Goal: Navigation & Orientation: Find specific page/section

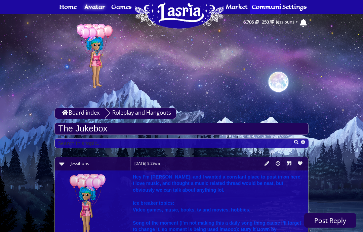
click at [190, 14] on span "Home" at bounding box center [179, 14] width 89 height 31
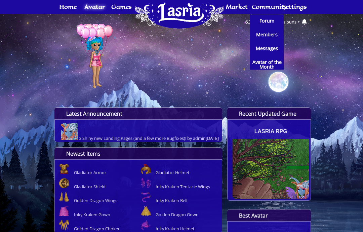
click at [265, 21] on span "Forum" at bounding box center [267, 21] width 15 height 5
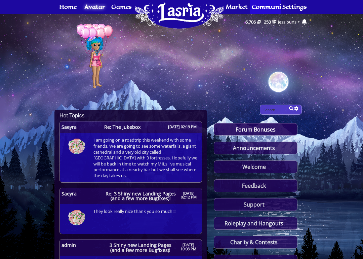
click at [141, 194] on span "Re: 3 Shiny new Landing Pages (and a few more Bugfixes)!" at bounding box center [141, 196] width 77 height 10
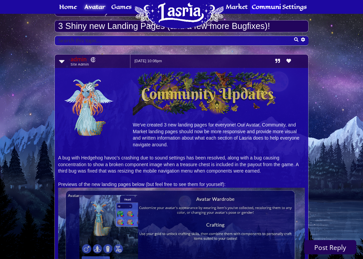
scroll to position [103, 0]
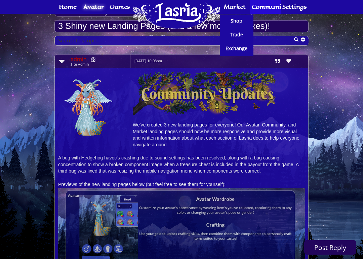
click at [239, 49] on span "Exchange" at bounding box center [237, 48] width 22 height 5
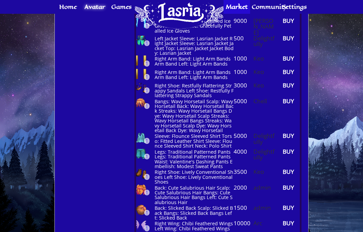
scroll to position [345, 0]
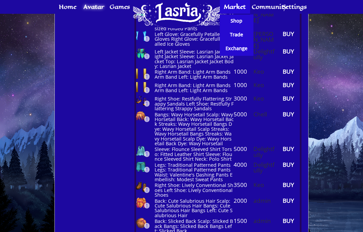
click at [237, 20] on span "Shop" at bounding box center [237, 21] width 12 height 5
